Goal: Entertainment & Leisure: Consume media (video, audio)

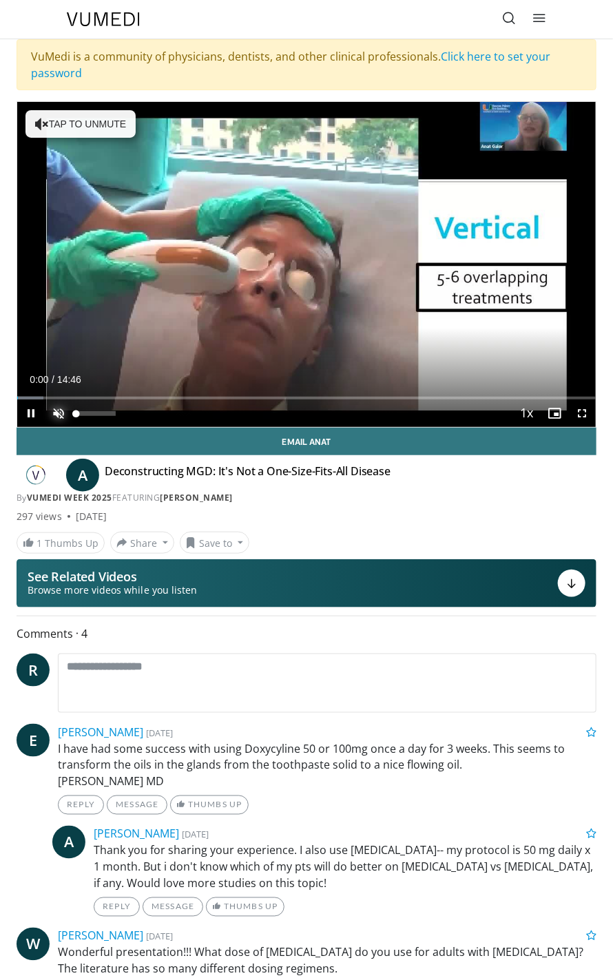
click at [54, 411] on span "Video Player" at bounding box center [59, 413] width 28 height 28
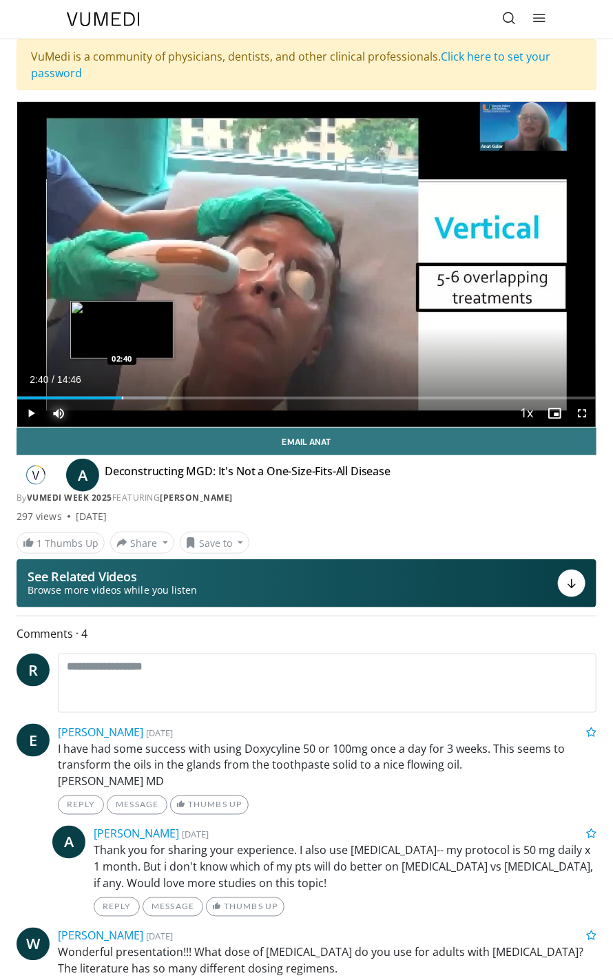
drag, startPoint x: 31, startPoint y: 396, endPoint x: 122, endPoint y: 394, distance: 90.9
click at [122, 394] on div "Loaded : 25.75% 02:39 02:40" at bounding box center [306, 392] width 579 height 13
click at [26, 415] on span "Video Player" at bounding box center [31, 413] width 28 height 28
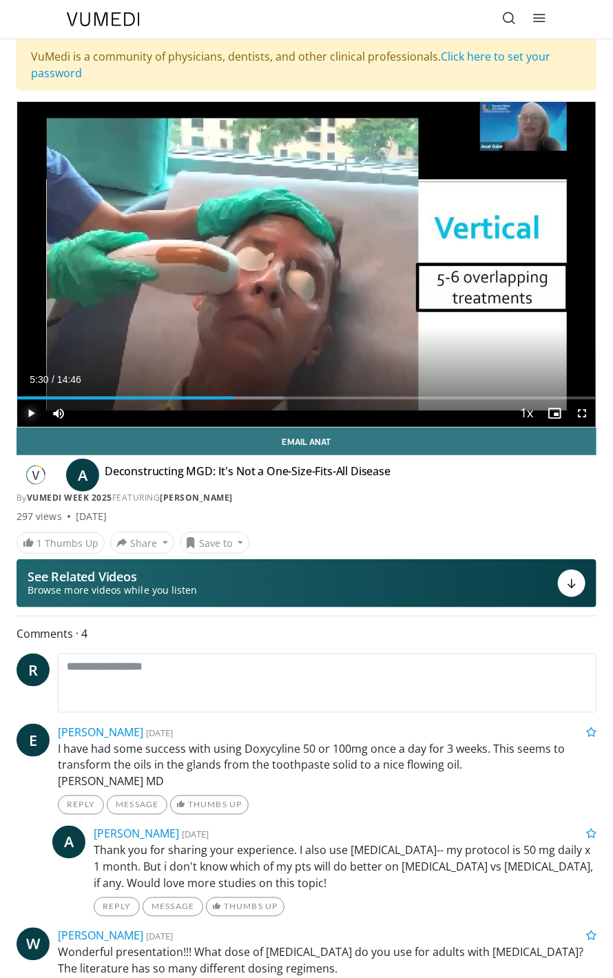
drag, startPoint x: 122, startPoint y: 397, endPoint x: 233, endPoint y: 399, distance: 110.9
click at [233, 399] on div "Current Time 5:30 / Duration 14:46 Play Skip Backward Skip Forward Mute 100% Lo…" at bounding box center [306, 413] width 579 height 28
click at [30, 408] on span "Video Player" at bounding box center [31, 413] width 28 height 28
click at [224, 395] on div "Loaded : 45.90% 05:40 05:16" at bounding box center [306, 392] width 579 height 13
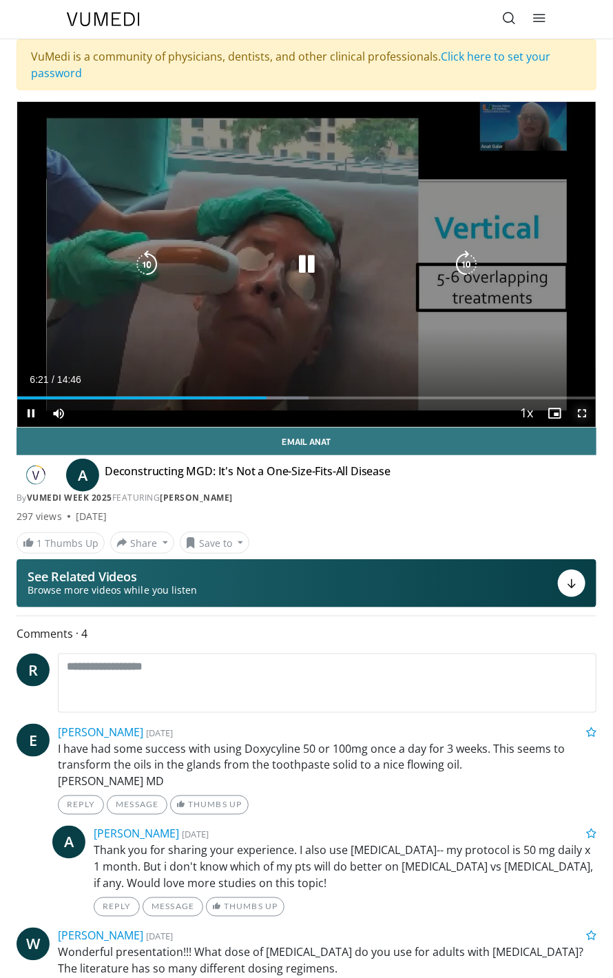
drag, startPoint x: 583, startPoint y: 416, endPoint x: 617, endPoint y: 466, distance: 60.4
click at [583, 416] on span "Video Player" at bounding box center [582, 413] width 28 height 28
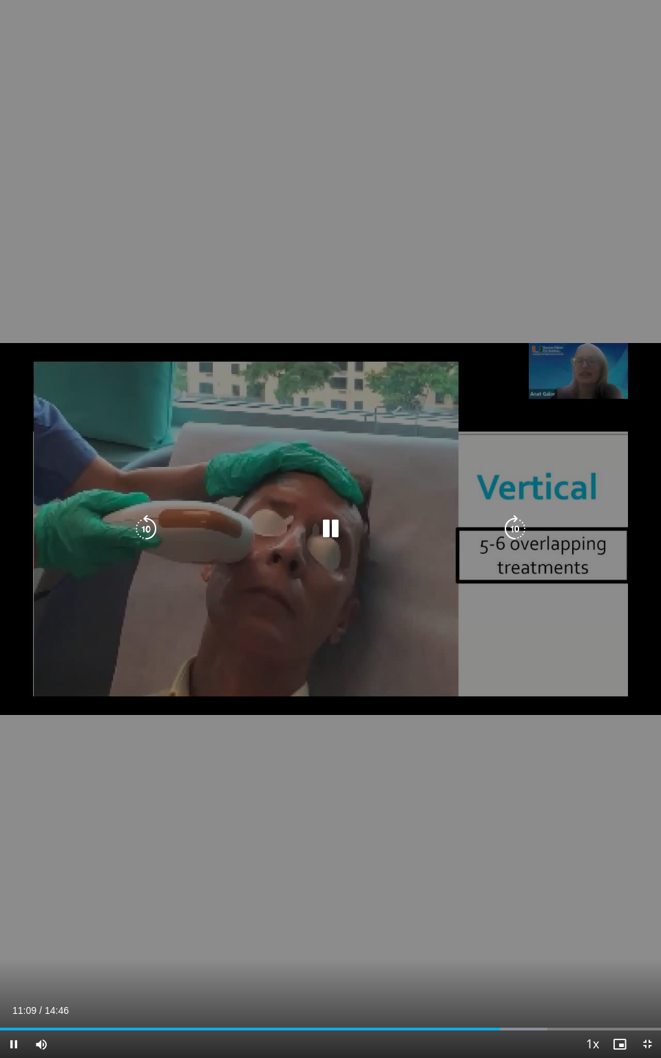
click at [329, 527] on icon "Video Player" at bounding box center [331, 529] width 28 height 28
click at [328, 527] on icon "Video Player" at bounding box center [331, 529] width 28 height 28
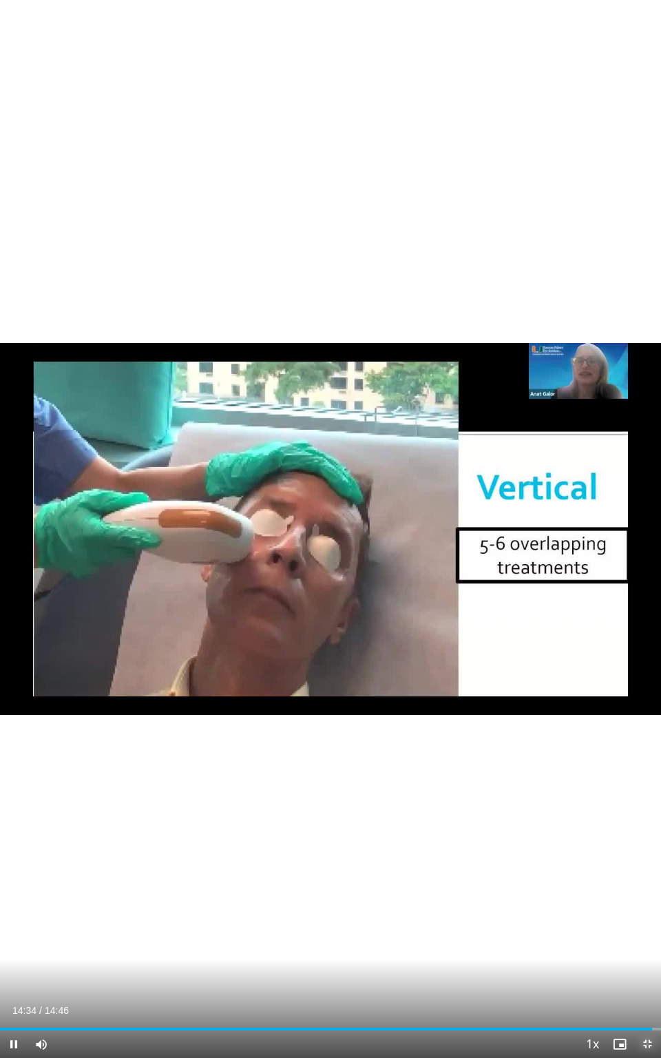
click at [612, 977] on span "Video Player" at bounding box center [648, 1044] width 28 height 28
